Goal: Transaction & Acquisition: Purchase product/service

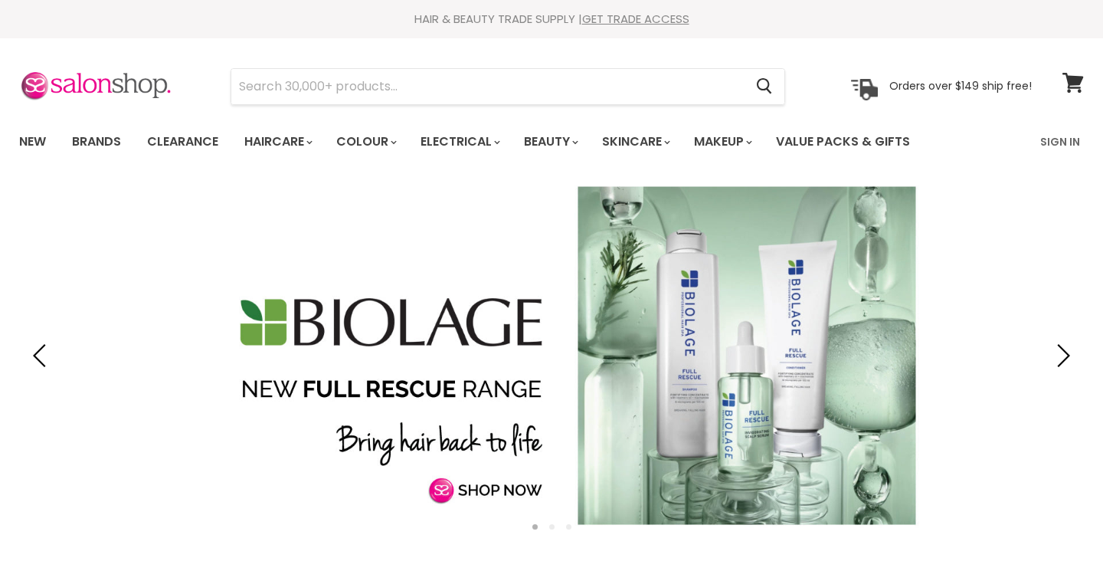
click at [1071, 144] on link "Sign In" at bounding box center [1060, 142] width 58 height 32
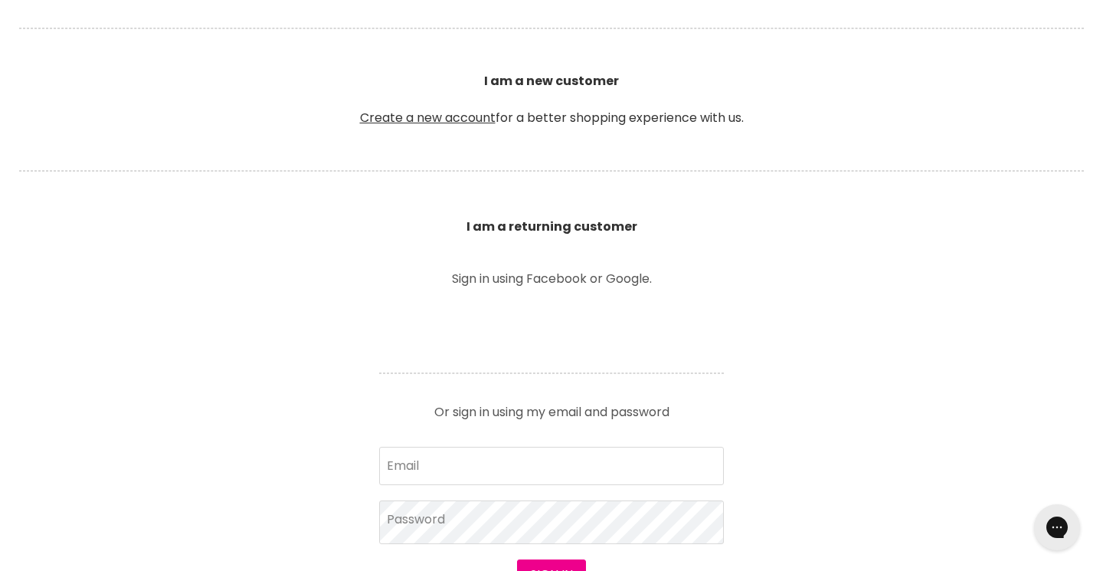
scroll to position [362, 0]
type input "[EMAIL_ADDRESS][DOMAIN_NAME]"
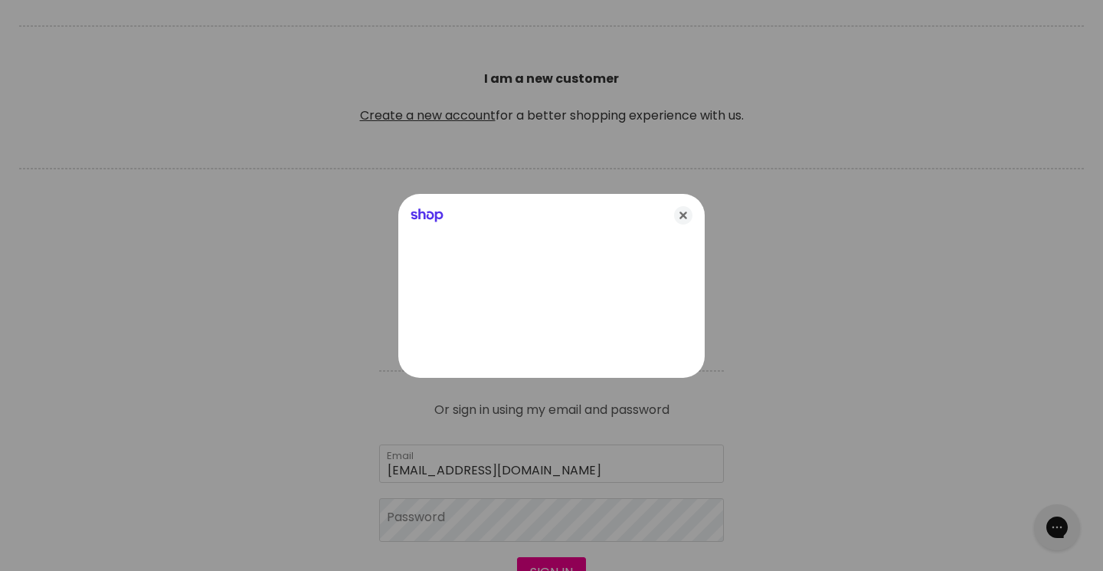
click at [438, 519] on div at bounding box center [551, 285] width 1103 height 571
click at [683, 221] on icon "Close" at bounding box center [683, 215] width 18 height 18
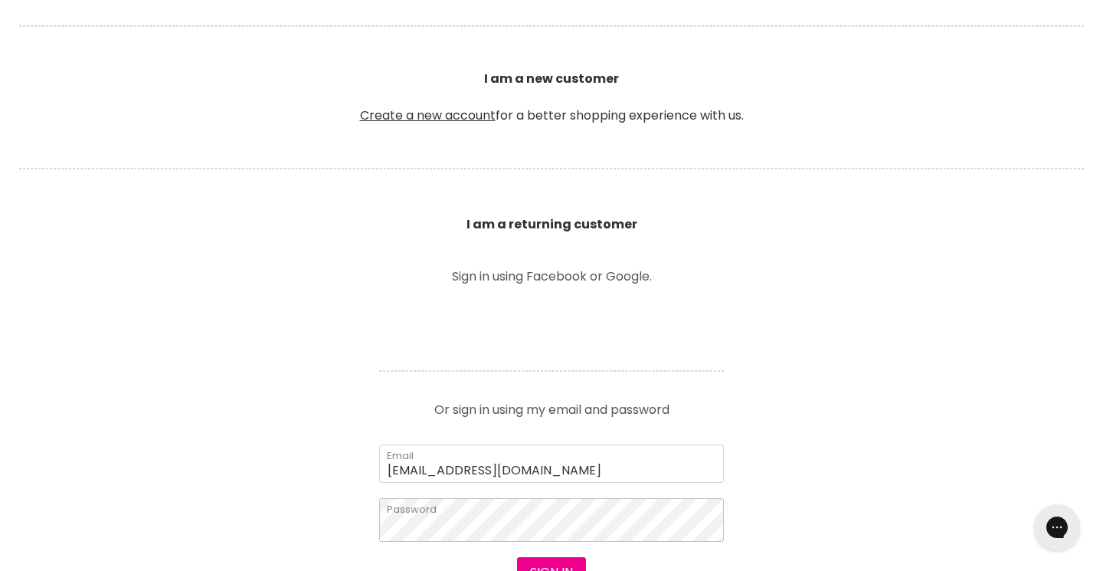
click at [551, 570] on button "Sign in" at bounding box center [551, 572] width 69 height 31
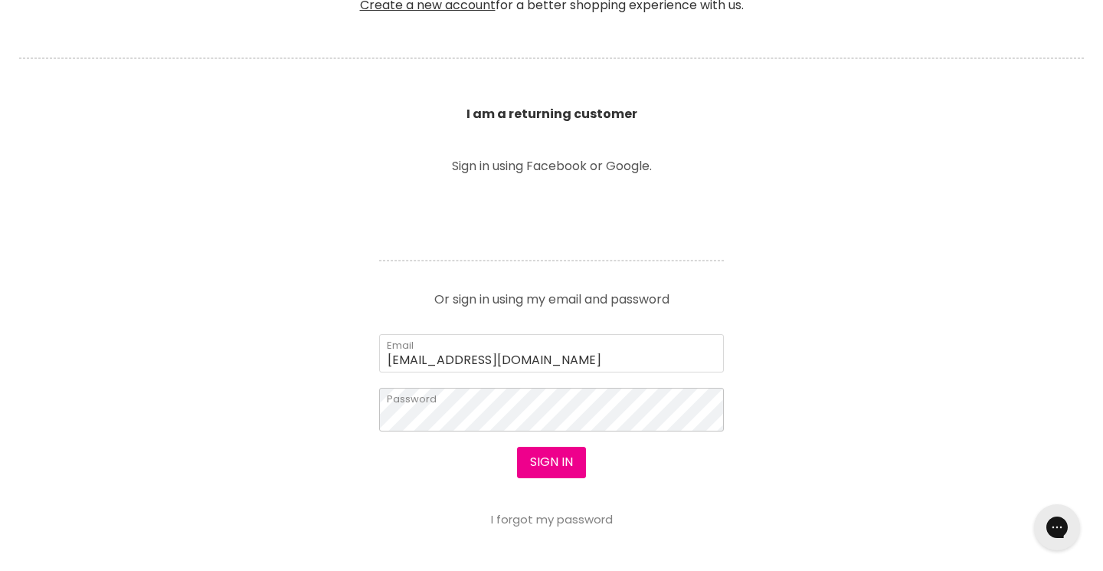
scroll to position [474, 0]
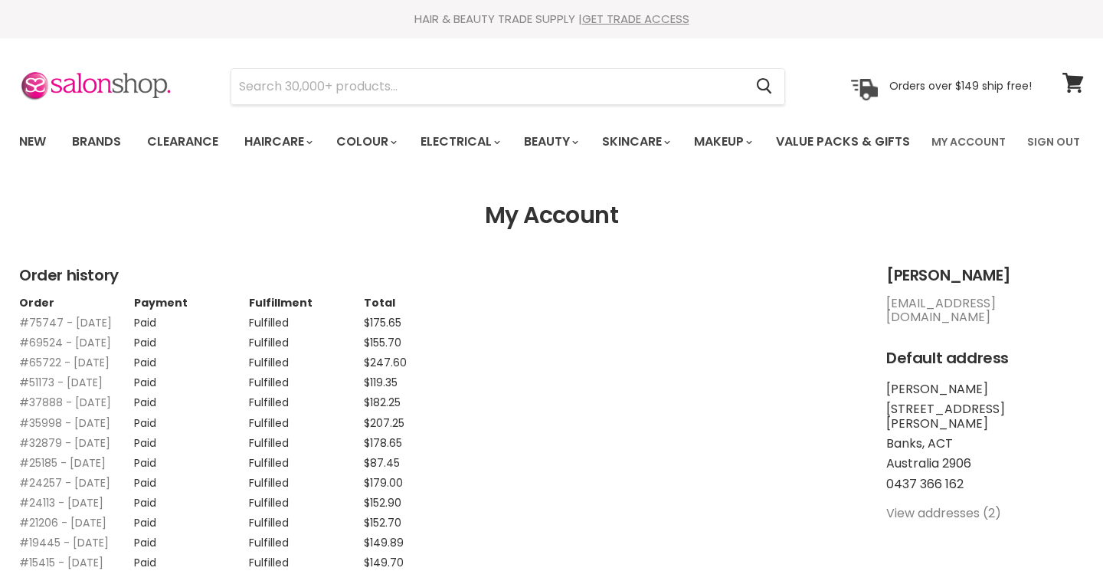
click at [340, 86] on input "Search" at bounding box center [487, 86] width 512 height 35
type input "re"
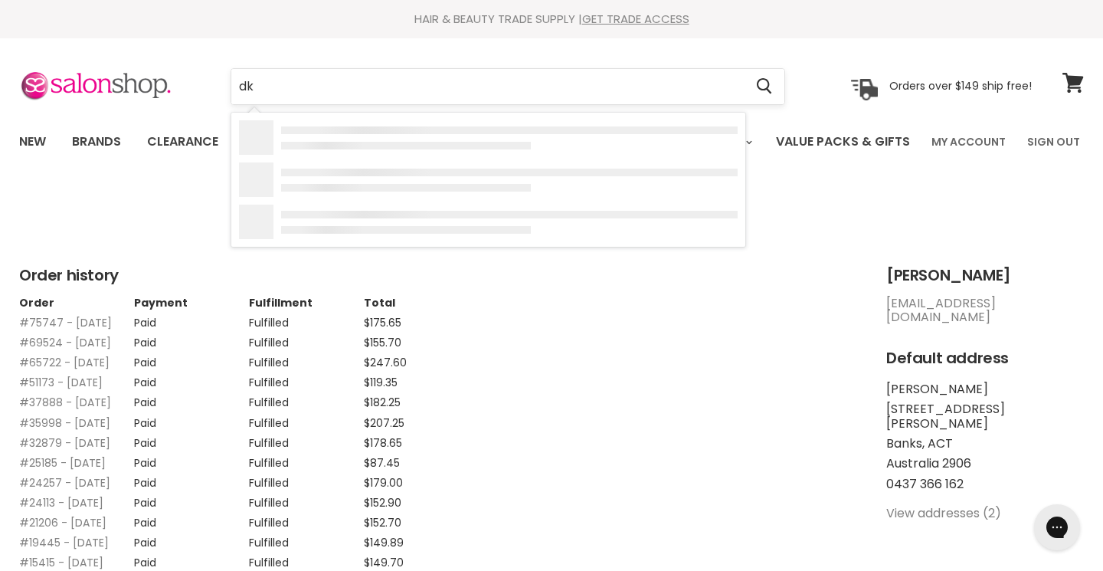
type input "d"
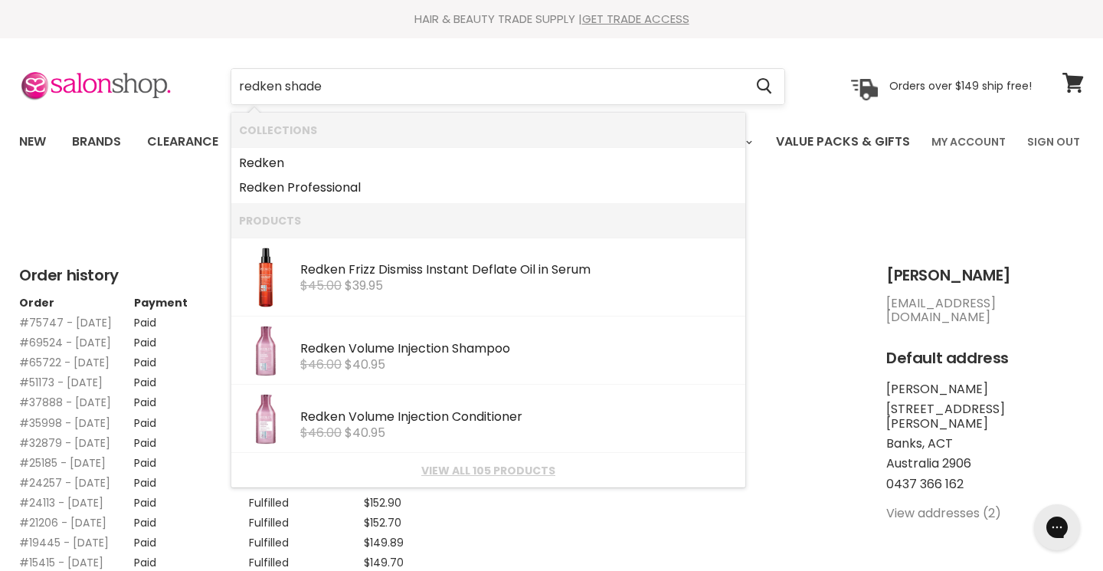
type input "redken shades"
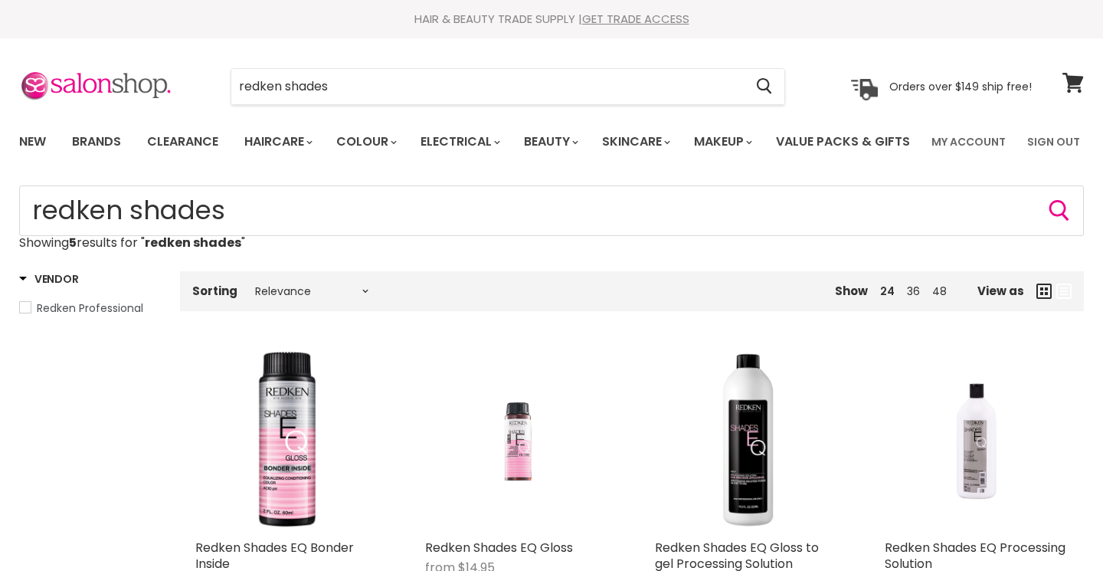
scroll to position [170, 0]
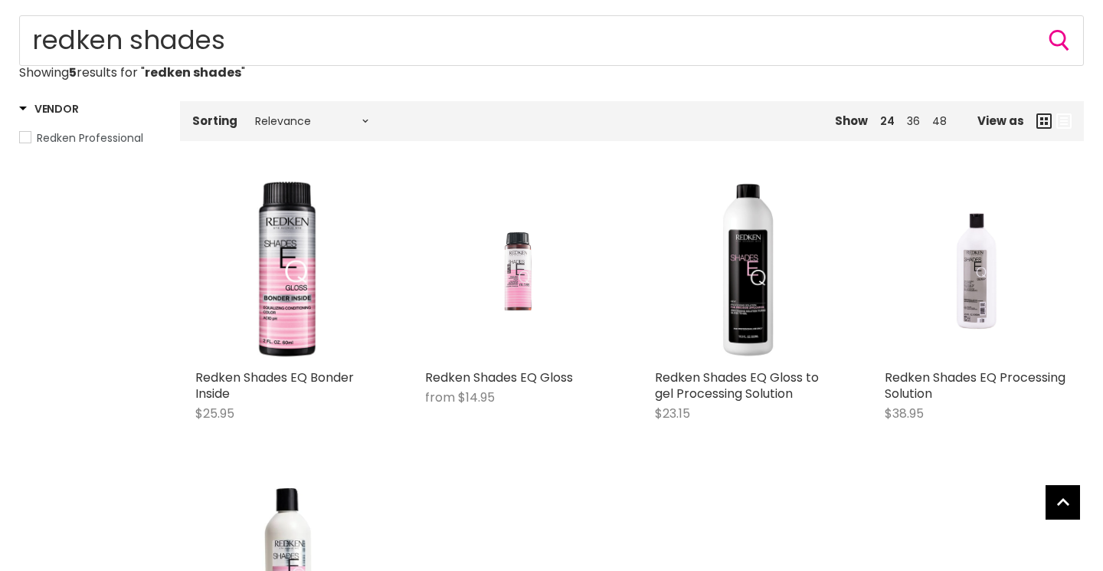
click at [516, 322] on img "Main content" at bounding box center [517, 270] width 123 height 184
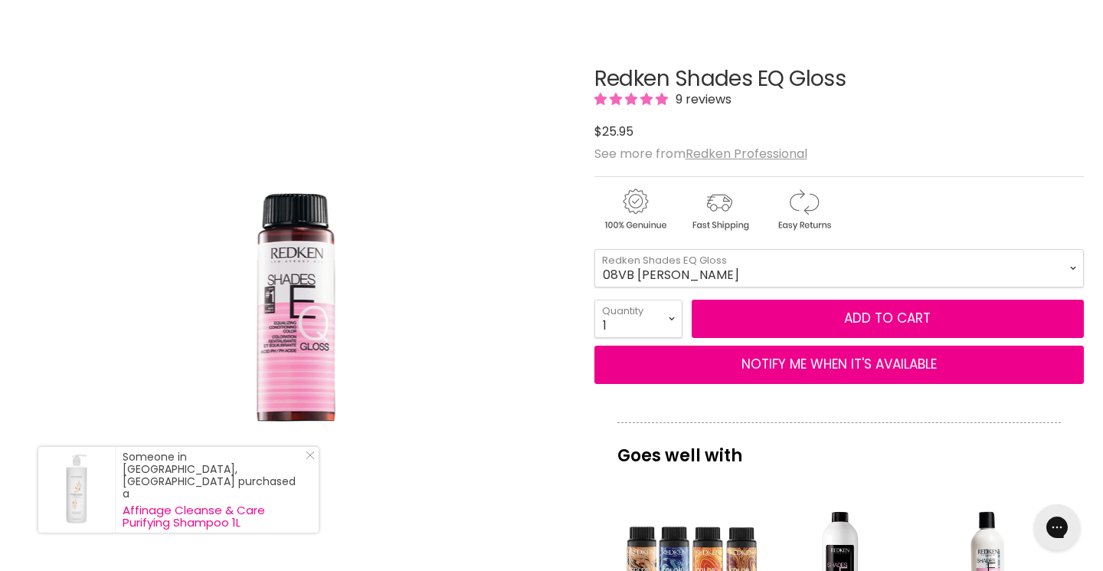
scroll to position [176, 0]
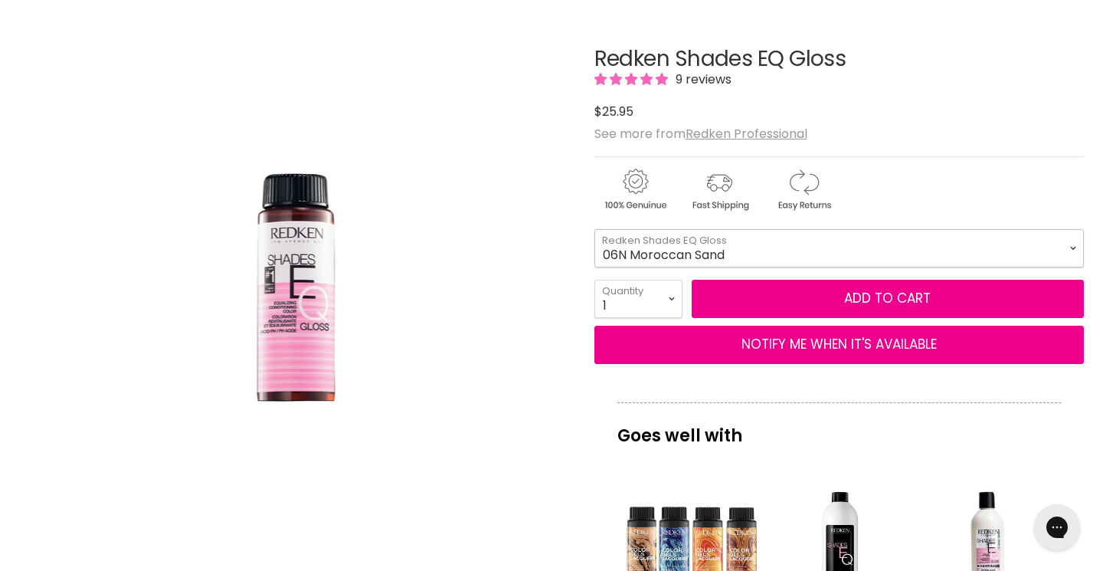
select select "06N Moroccan Sand"
select select "2"
type input "2"
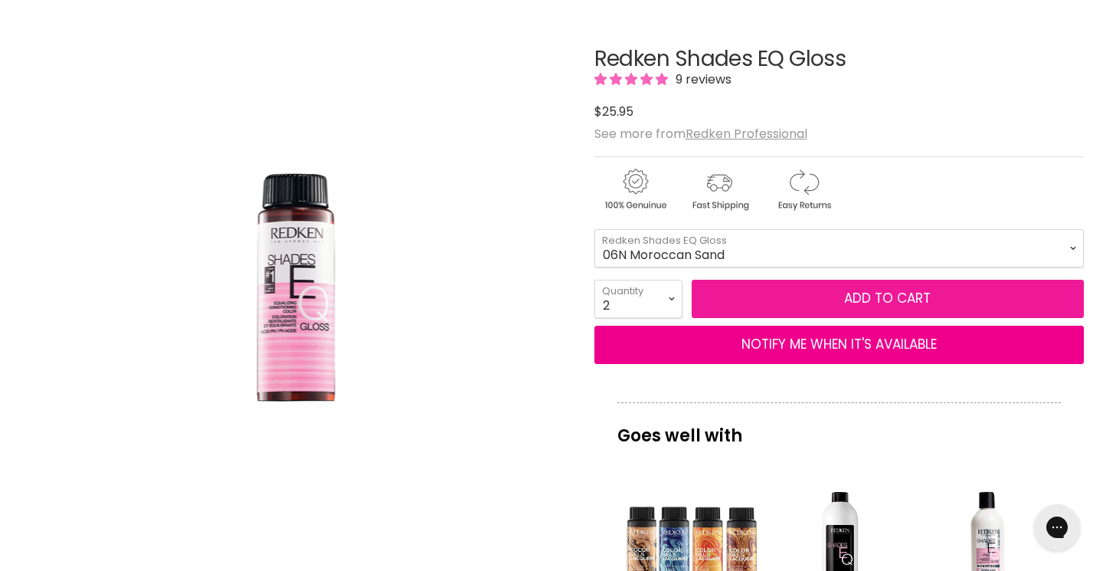
click at [728, 318] on button "Add to cart" at bounding box center [888, 299] width 392 height 38
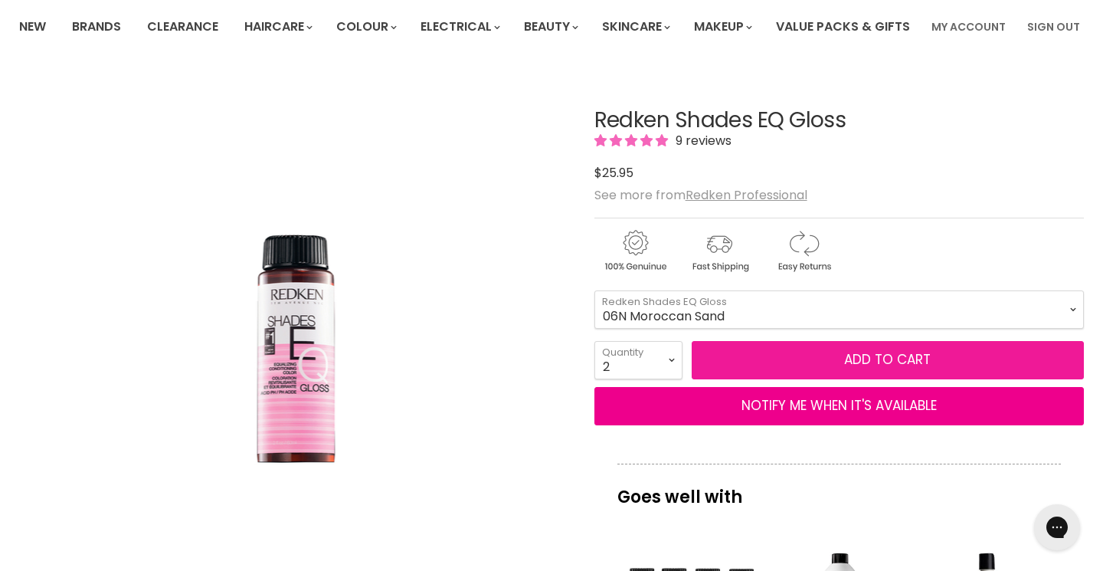
scroll to position [114, 0]
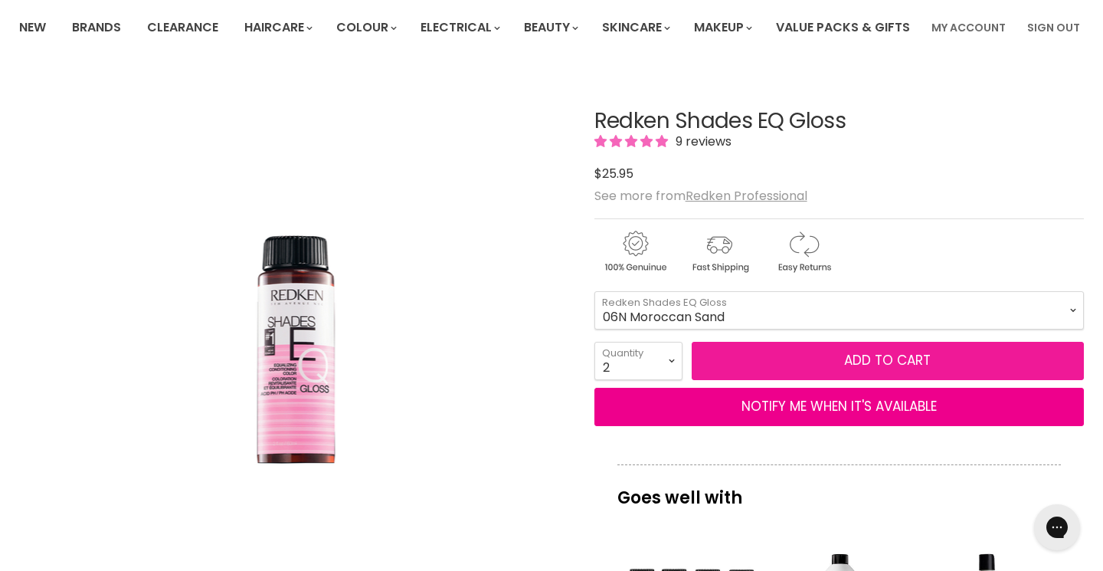
click at [887, 380] on button "Add to cart" at bounding box center [888, 361] width 392 height 38
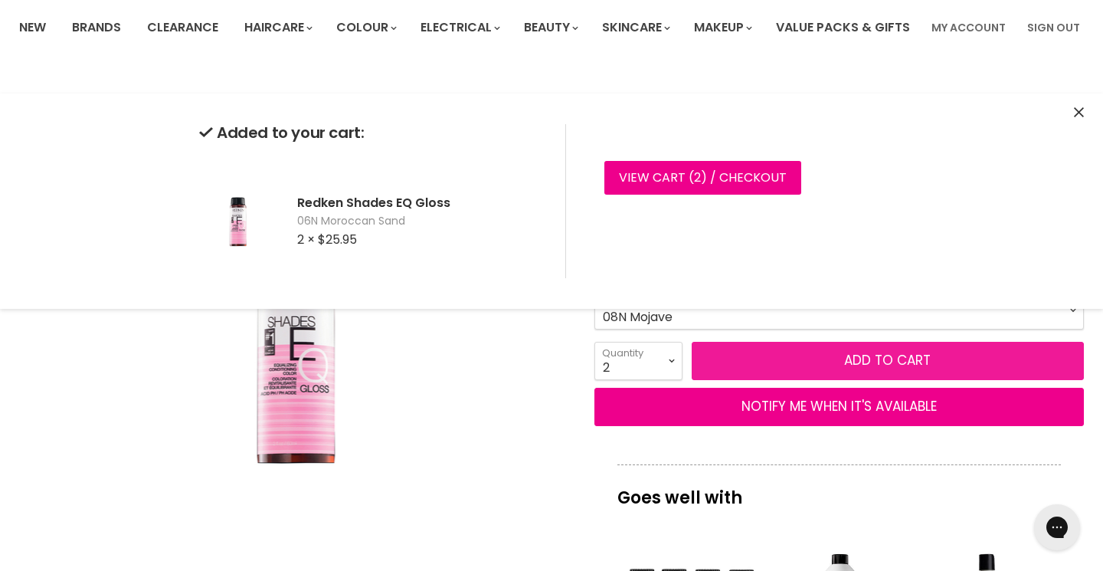
click at [840, 380] on button "Add to cart" at bounding box center [888, 361] width 392 height 38
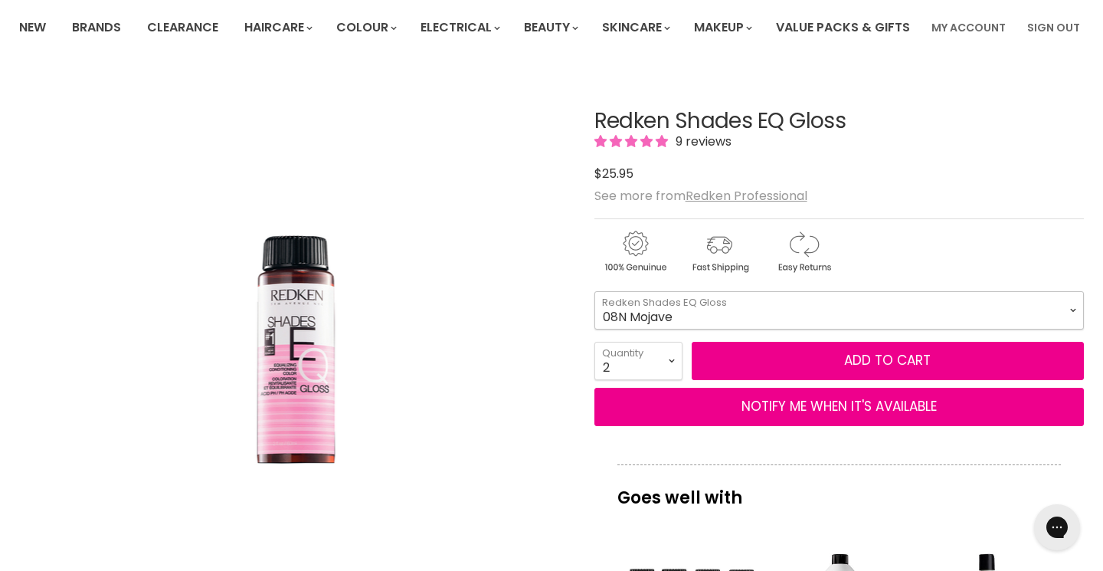
select select "06GN [PERSON_NAME]"
select select "1"
type input "1"
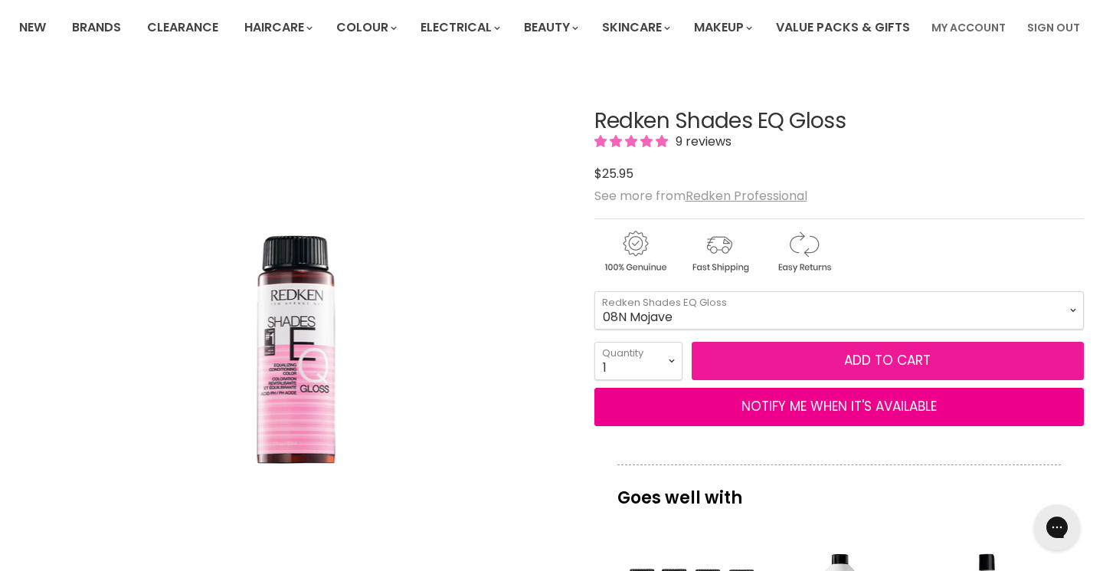
click at [773, 380] on button "Add to cart" at bounding box center [888, 361] width 392 height 38
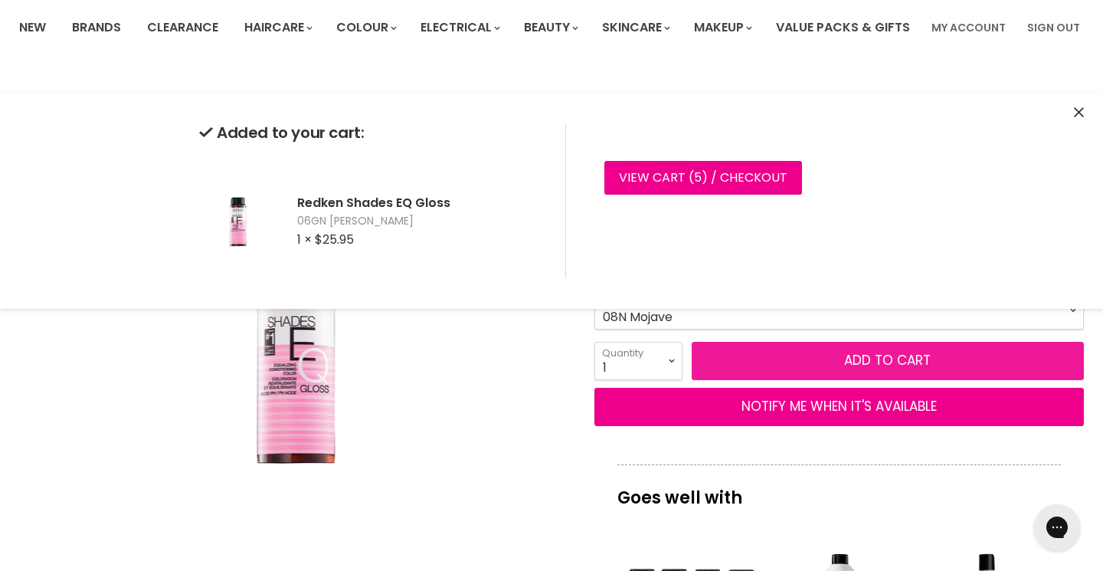
click at [799, 380] on button "Add to cart" at bounding box center [888, 361] width 392 height 38
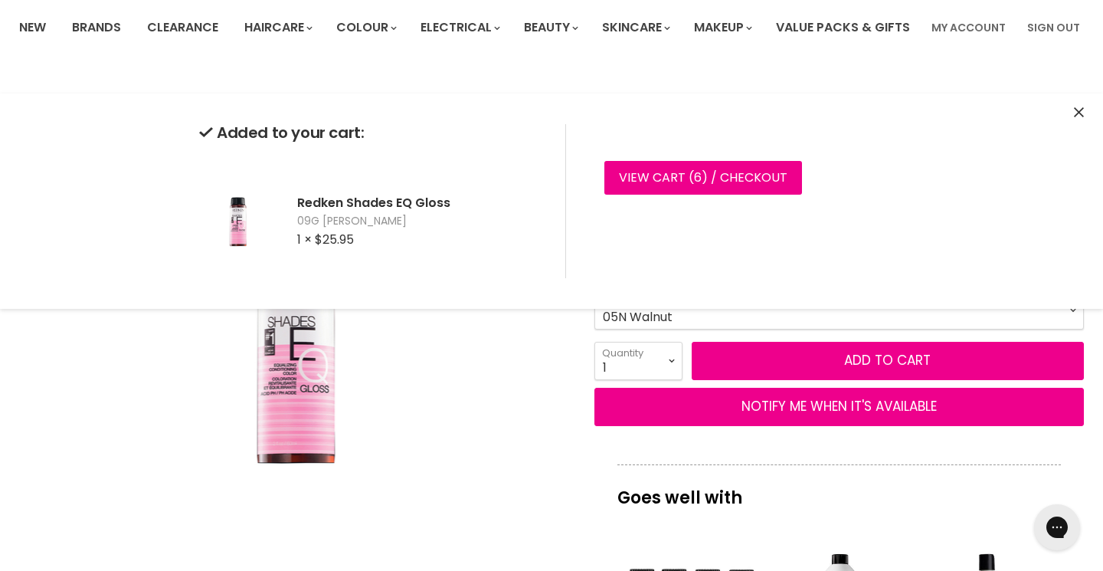
select select "05N Walnut"
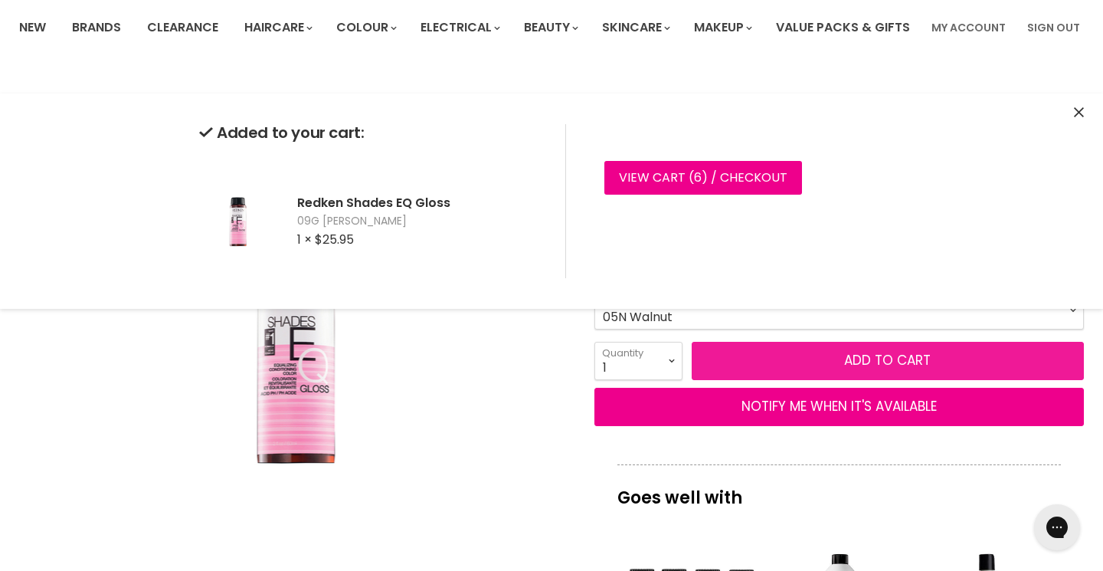
click at [768, 380] on button "Add to cart" at bounding box center [888, 361] width 392 height 38
